Goal: Information Seeking & Learning: Find specific fact

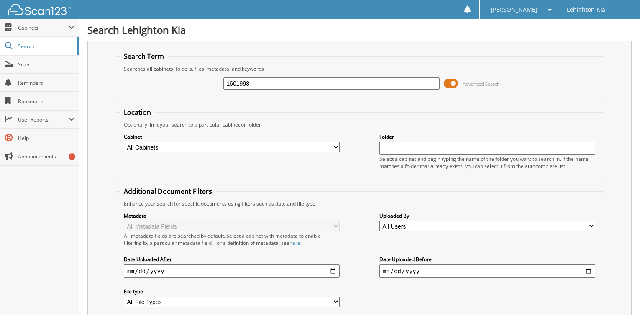
type input "1601998"
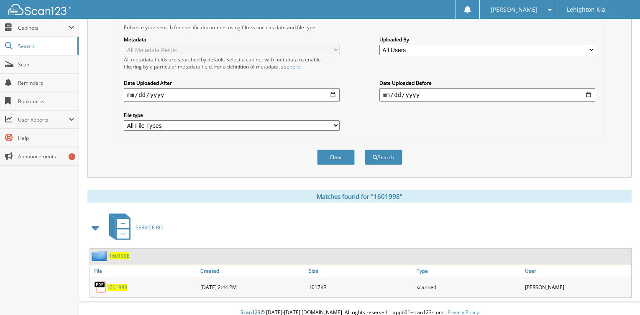
scroll to position [185, 0]
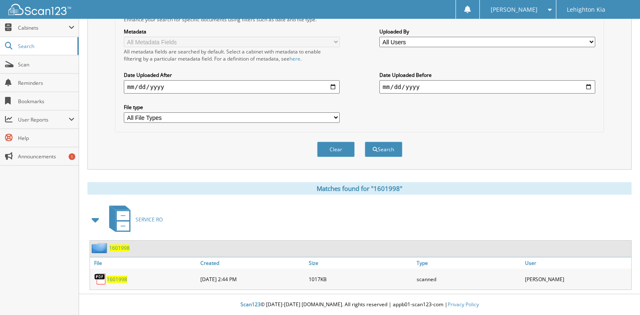
click at [110, 282] on span "1601998" at bounding box center [117, 279] width 20 height 7
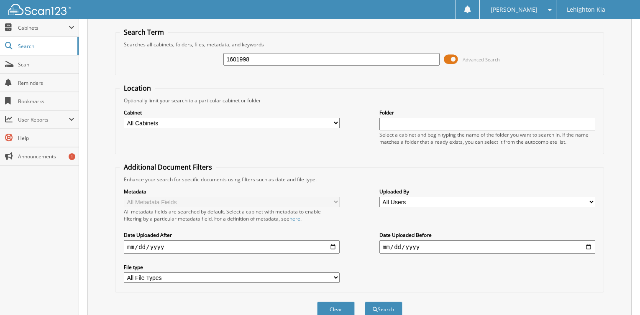
scroll to position [18, 0]
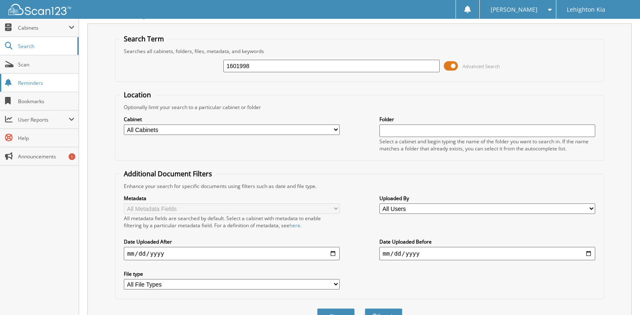
drag, startPoint x: 253, startPoint y: 66, endPoint x: 1, endPoint y: 84, distance: 252.7
click at [28, 92] on body "[PERSON_NAME] Settings Logout Lehighton Kia Close Cabinets" at bounding box center [320, 232] width 640 height 500
type input "1607765"
click at [365, 309] on button "Search" at bounding box center [384, 316] width 38 height 15
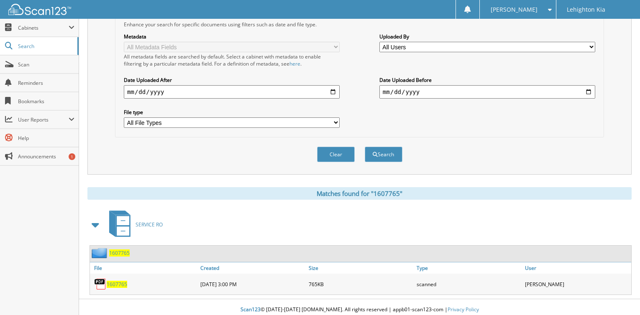
scroll to position [185, 0]
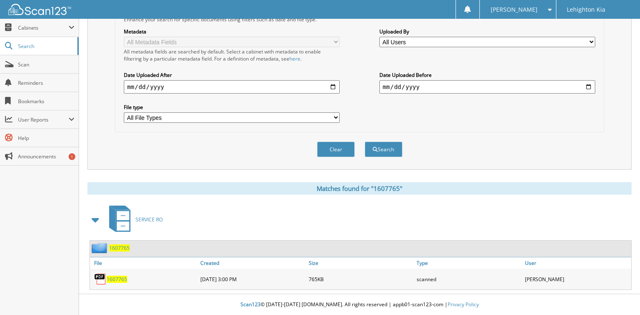
click at [115, 281] on span "1607765" at bounding box center [117, 279] width 20 height 7
